Goal: Find contact information: Find contact information

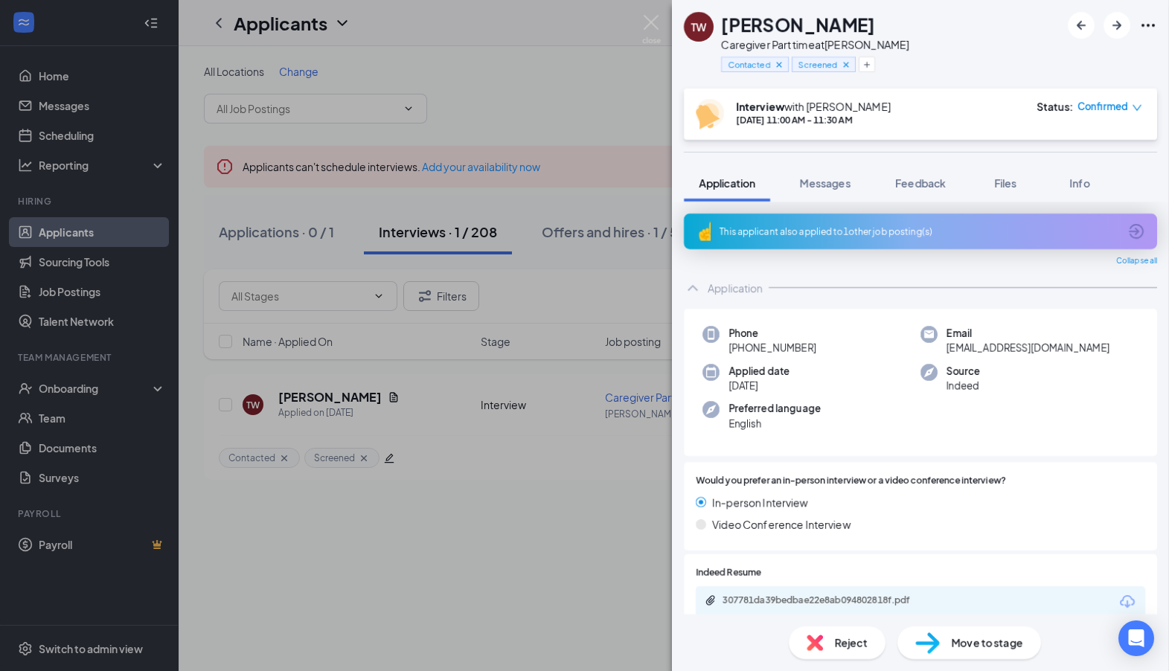
click at [360, 116] on div "TW [PERSON_NAME] Caregiver Part time at [PERSON_NAME] Contacted Screened Interv…" at bounding box center [584, 335] width 1169 height 671
click at [644, 19] on div "TW [PERSON_NAME] Caregiver Part time at [PERSON_NAME] Contacted Screened Interv…" at bounding box center [584, 335] width 1169 height 671
click at [645, 22] on img at bounding box center [651, 29] width 19 height 29
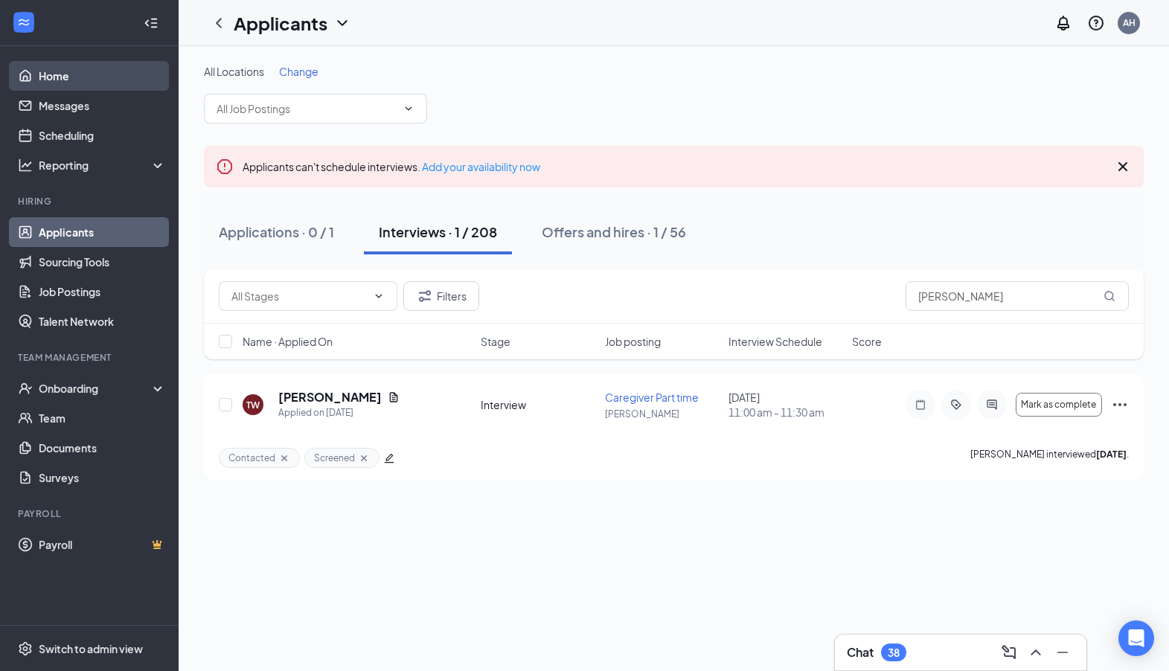
click at [51, 80] on link "Home" at bounding box center [102, 76] width 127 height 30
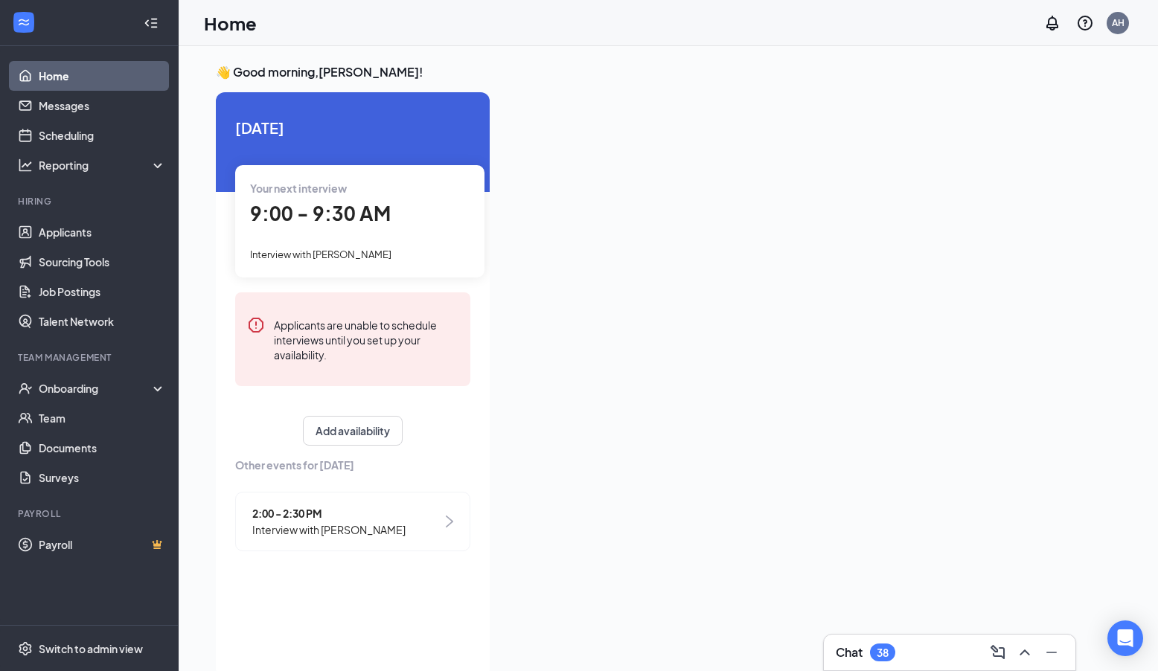
click at [380, 254] on span "Interview with [PERSON_NAME]" at bounding box center [320, 255] width 141 height 12
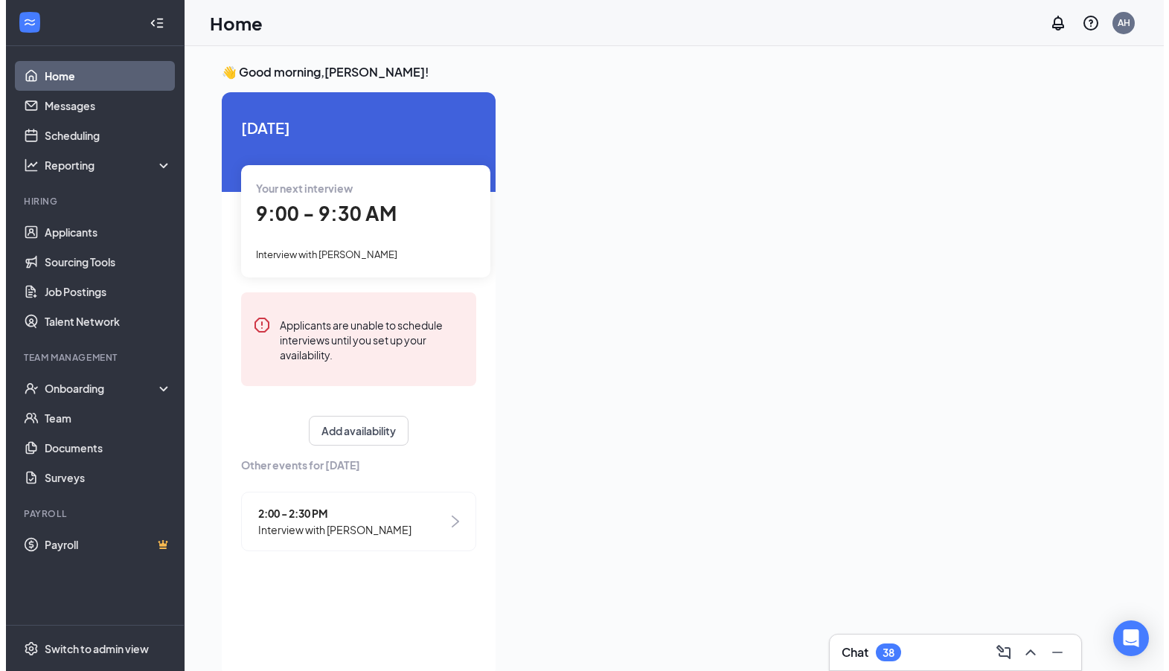
scroll to position [6, 0]
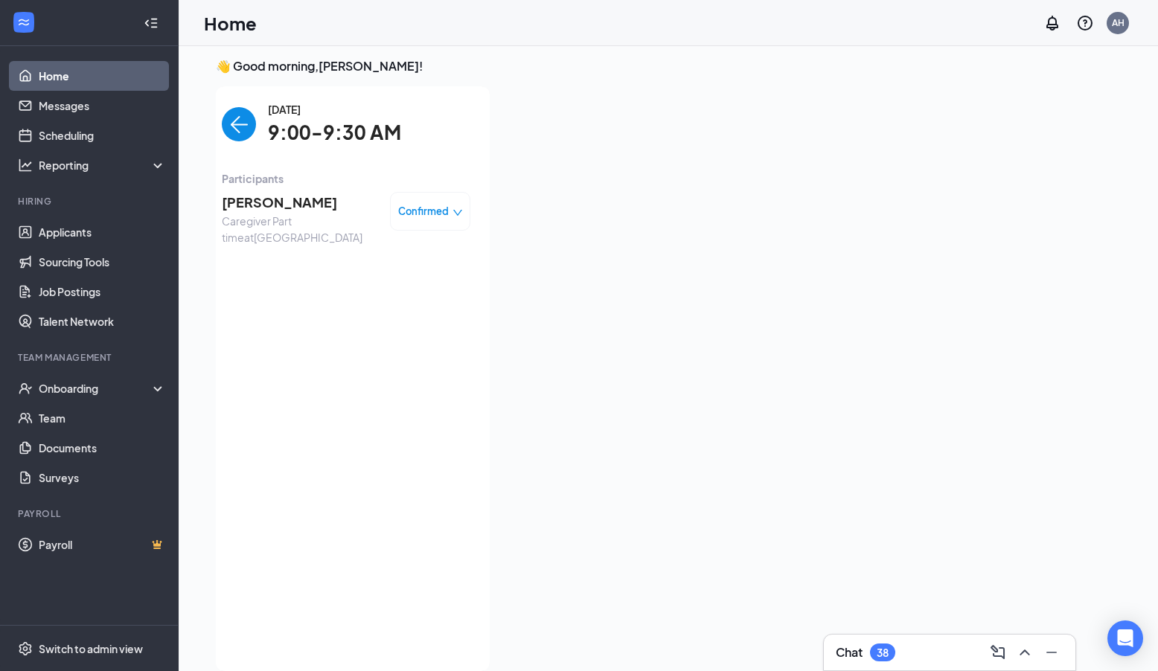
click at [287, 200] on span "[PERSON_NAME]" at bounding box center [300, 202] width 156 height 21
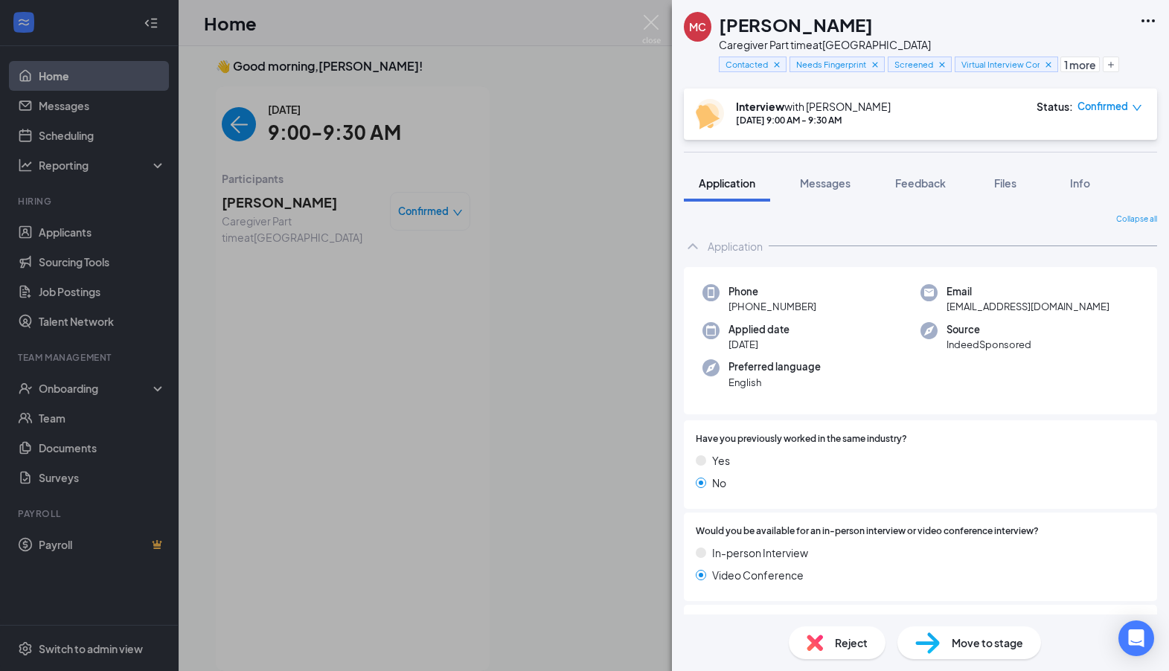
click at [1031, 307] on span "[EMAIL_ADDRESS][DOMAIN_NAME]" at bounding box center [1028, 306] width 163 height 15
copy span "[EMAIL_ADDRESS][DOMAIN_NAME]"
